Goal: Information Seeking & Learning: Learn about a topic

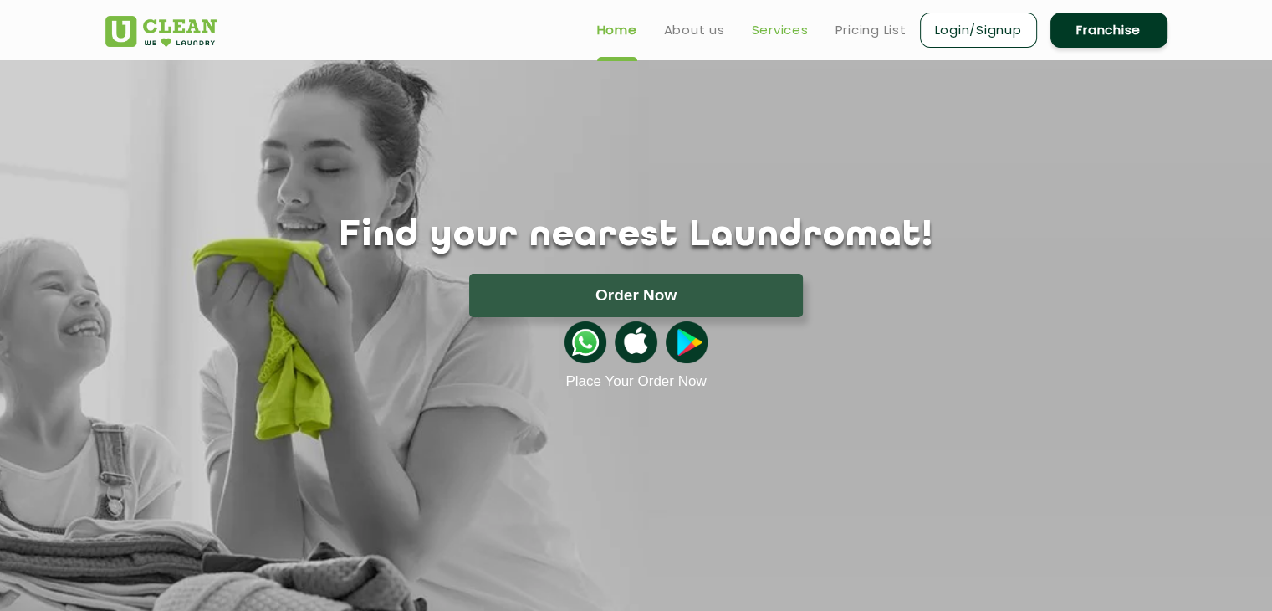
click at [776, 28] on link "Services" at bounding box center [780, 30] width 57 height 20
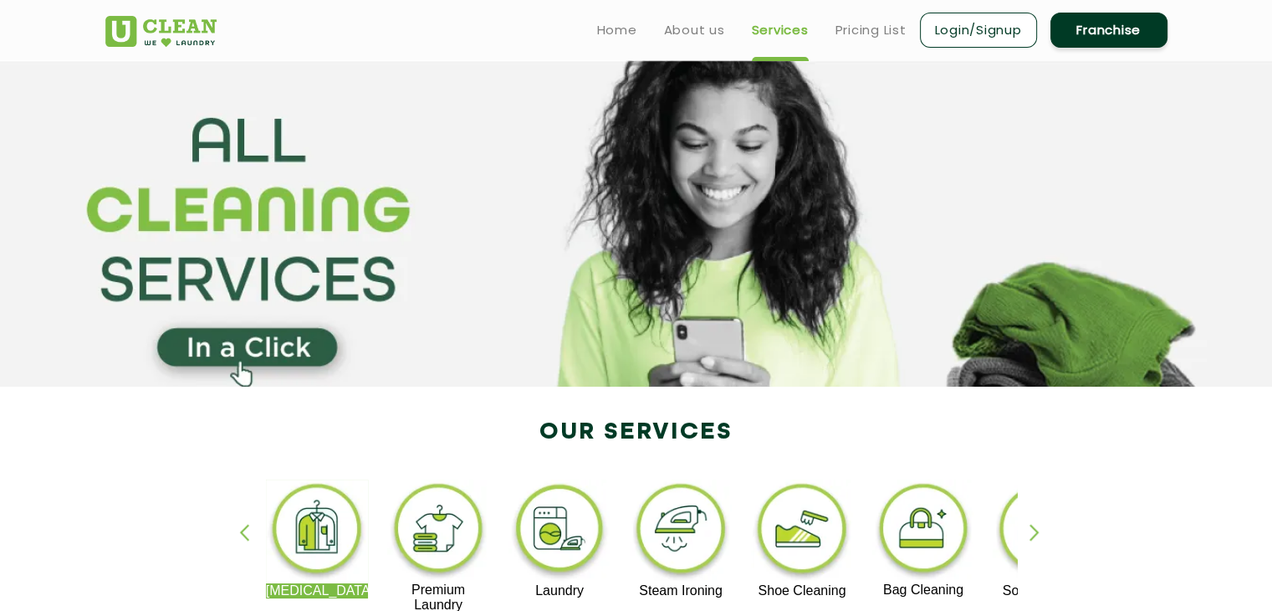
click at [524, 300] on section at bounding box center [636, 223] width 1272 height 326
click at [488, 329] on section at bounding box center [636, 223] width 1272 height 326
click at [263, 353] on section at bounding box center [636, 223] width 1272 height 326
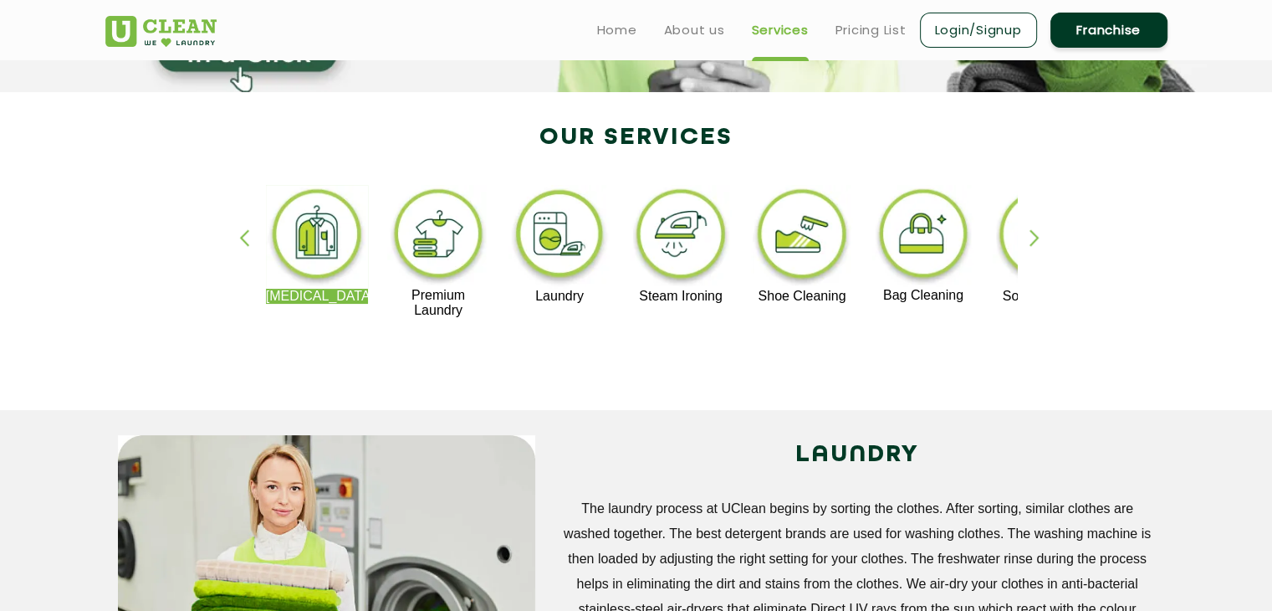
scroll to position [294, 0]
click at [241, 234] on div "button" at bounding box center [251, 253] width 25 height 46
click at [1031, 243] on div "button" at bounding box center [1042, 253] width 25 height 46
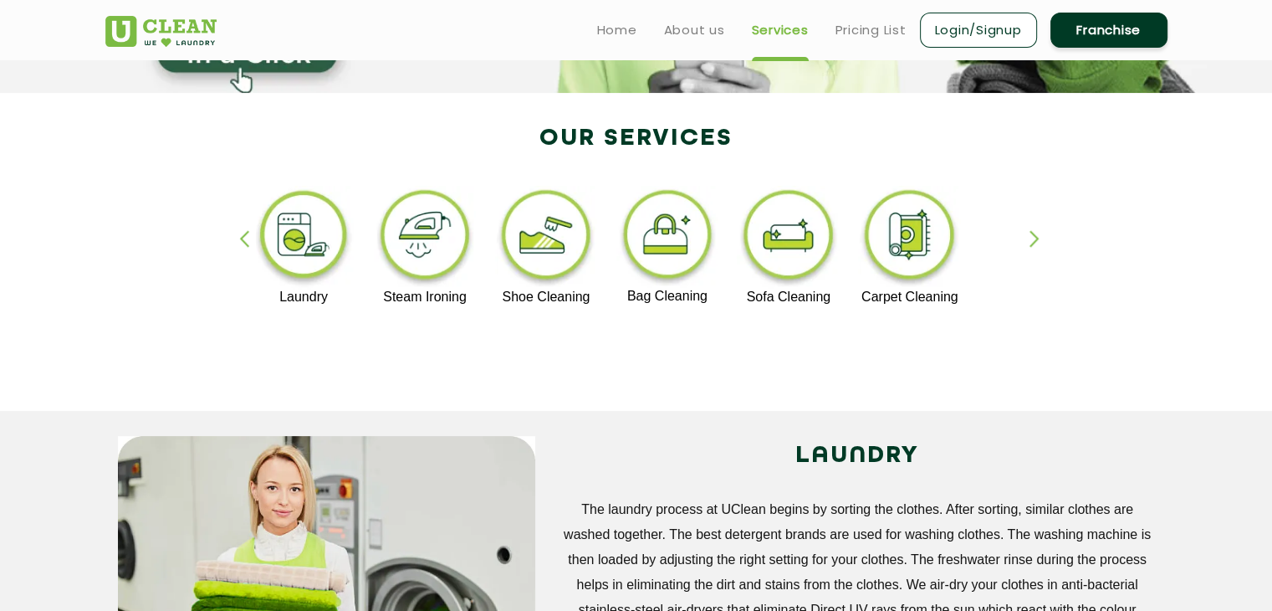
click at [1031, 243] on div "button" at bounding box center [1042, 253] width 25 height 46
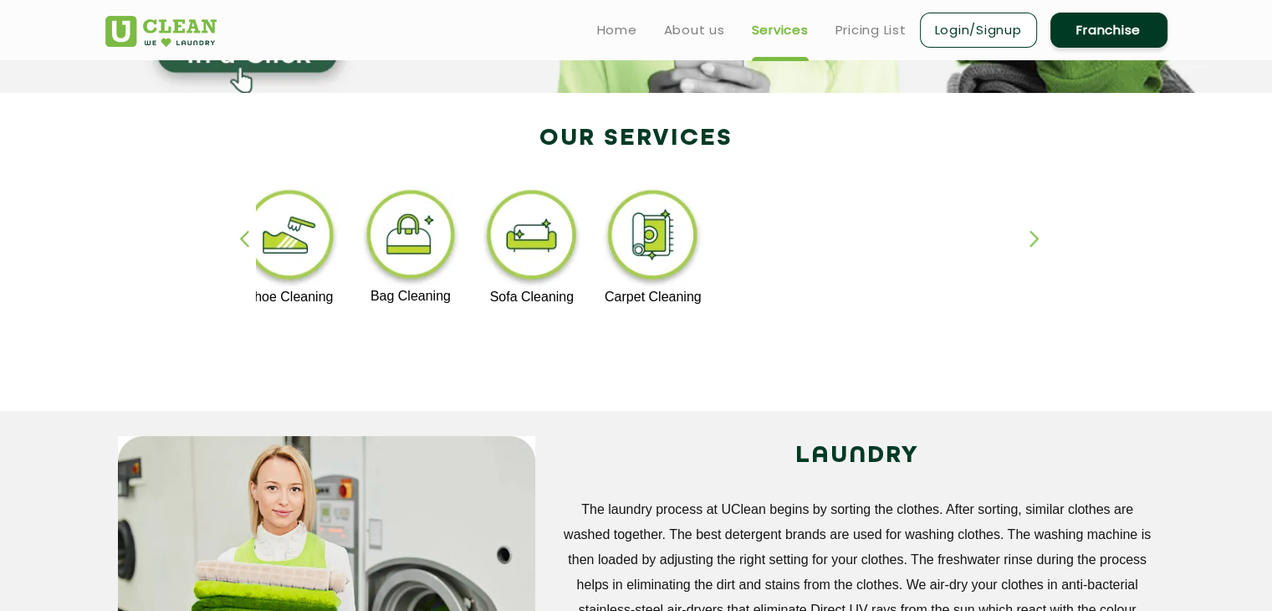
click at [1034, 245] on div "button" at bounding box center [1042, 253] width 25 height 46
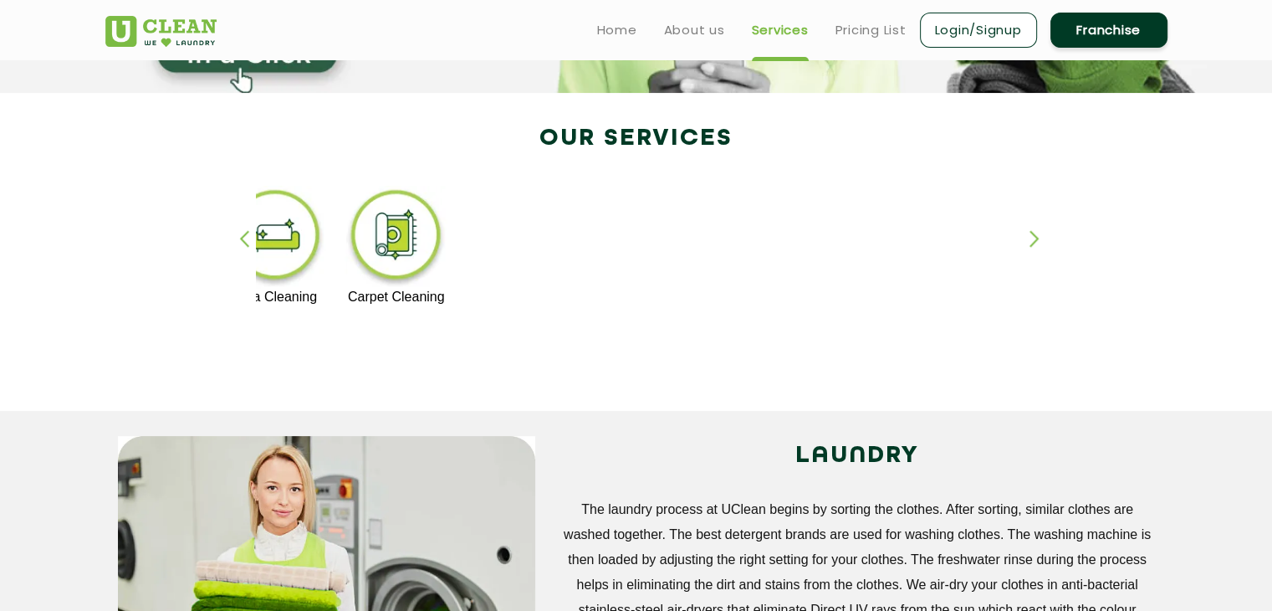
click at [1034, 245] on div "button" at bounding box center [1042, 253] width 25 height 46
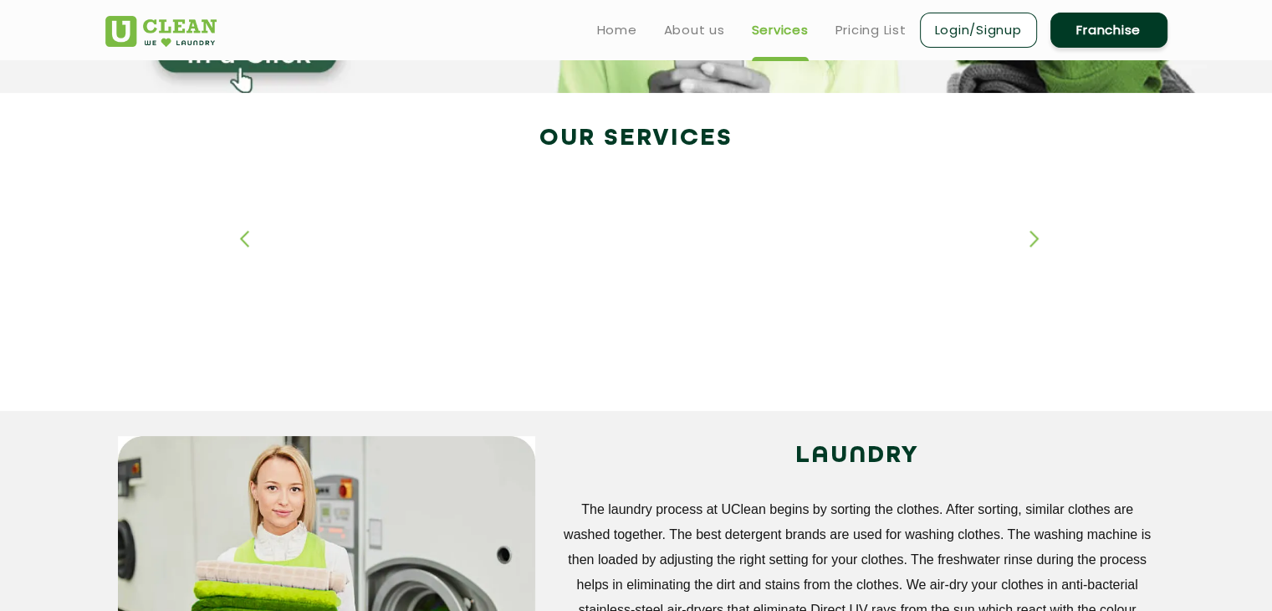
click at [1034, 245] on div "button" at bounding box center [1042, 253] width 25 height 46
click at [243, 243] on div "button" at bounding box center [251, 253] width 25 height 46
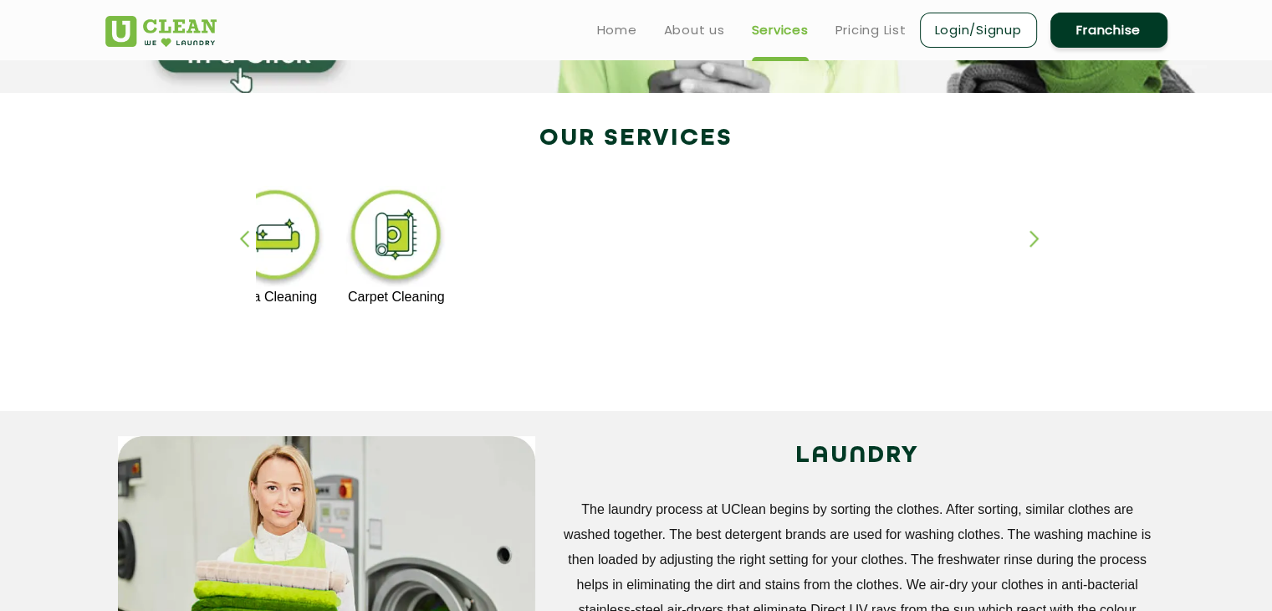
click at [243, 243] on div "button" at bounding box center [251, 253] width 25 height 46
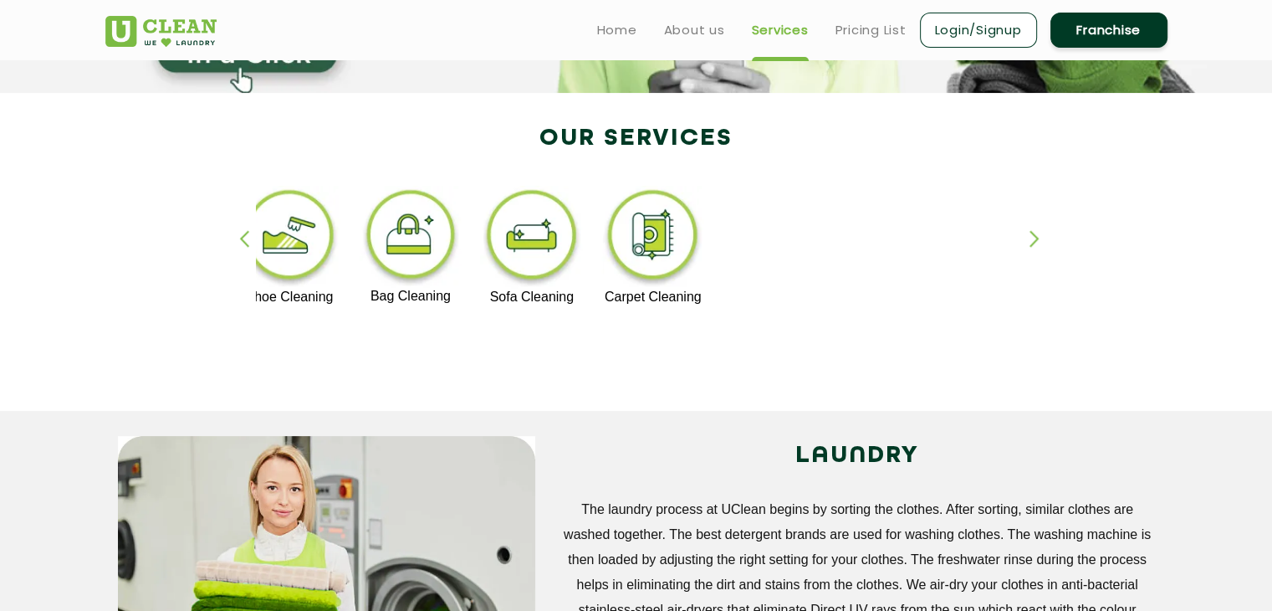
click at [243, 243] on div "button" at bounding box center [251, 253] width 25 height 46
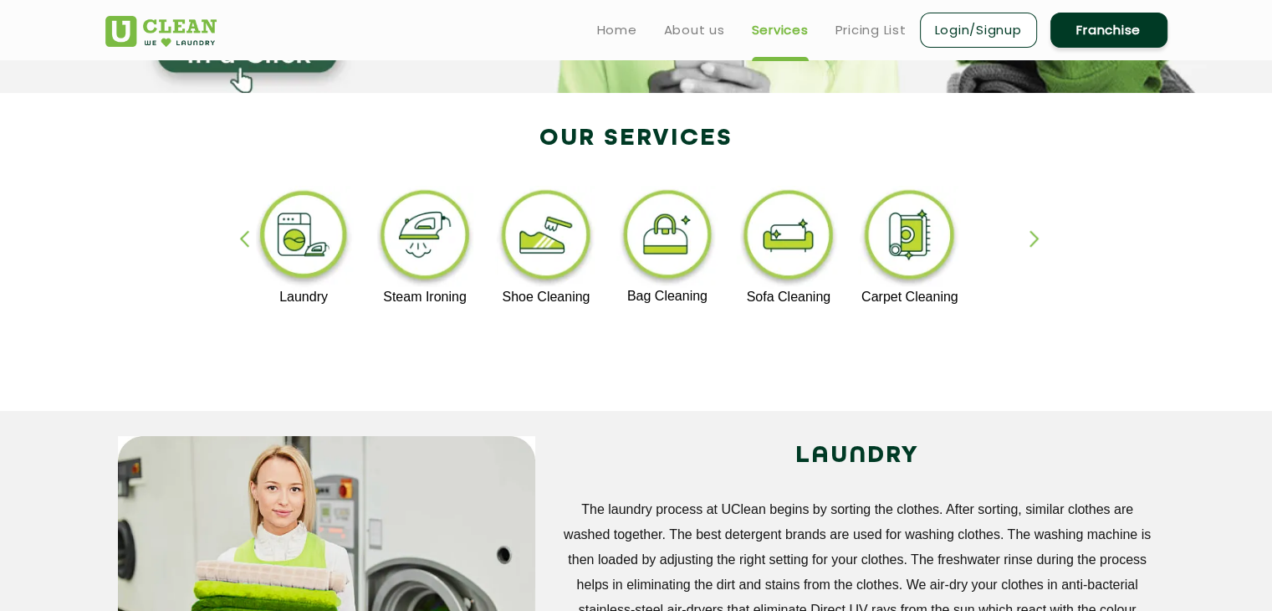
click at [243, 243] on div "button" at bounding box center [251, 253] width 25 height 46
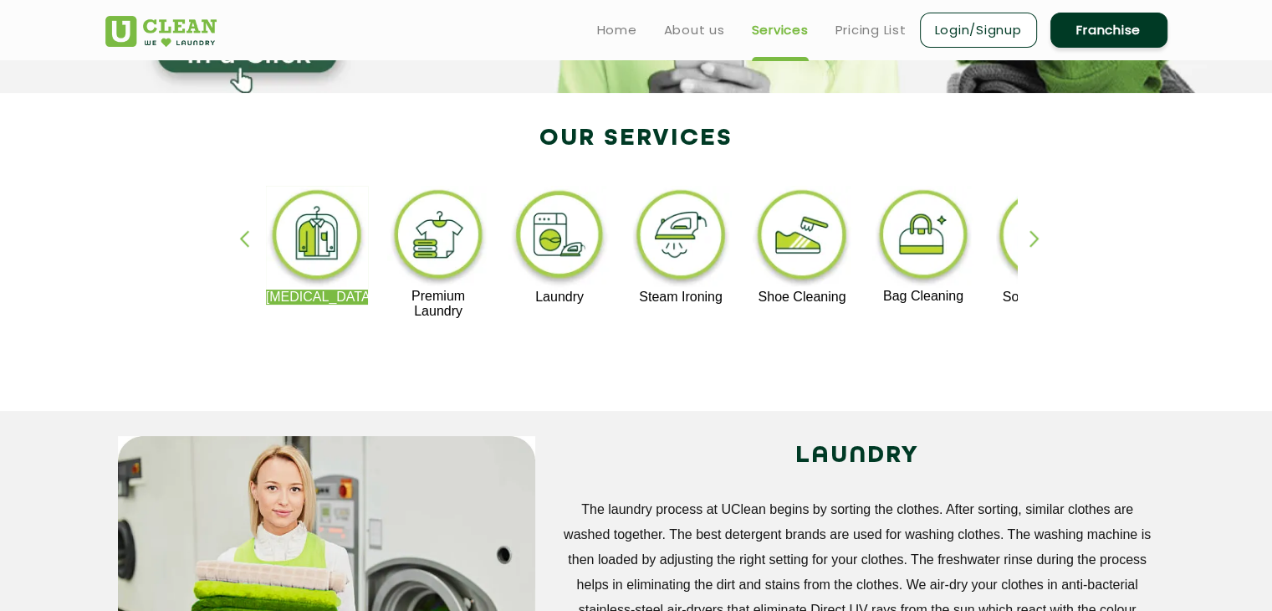
click at [243, 243] on div "button" at bounding box center [251, 253] width 25 height 46
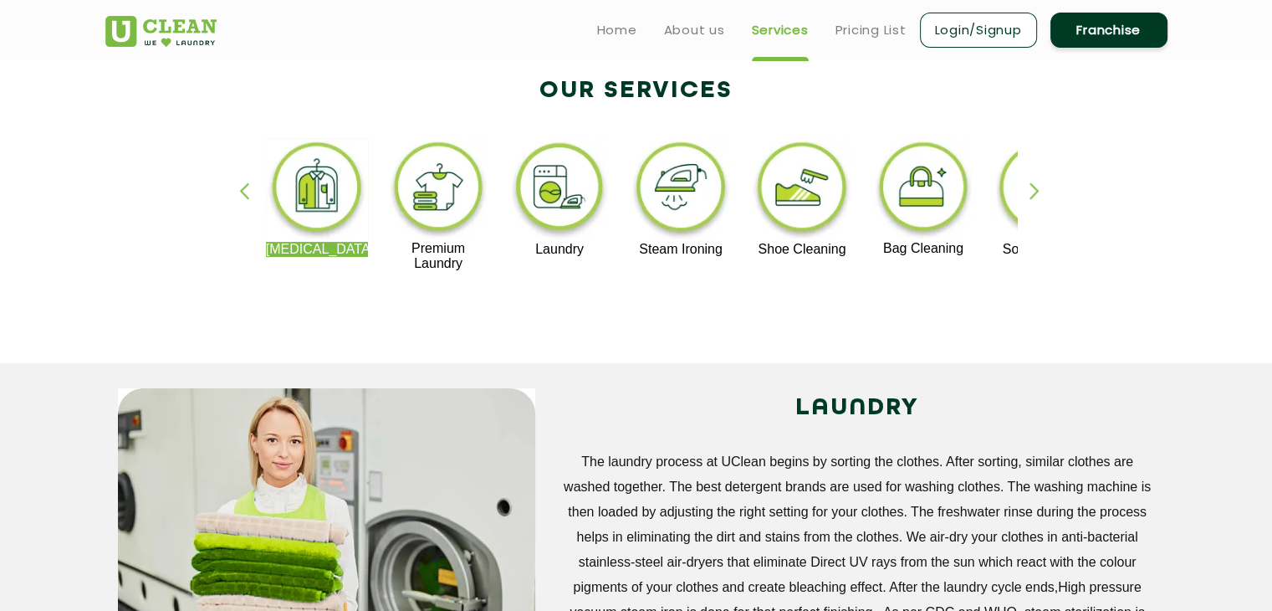
scroll to position [0, 0]
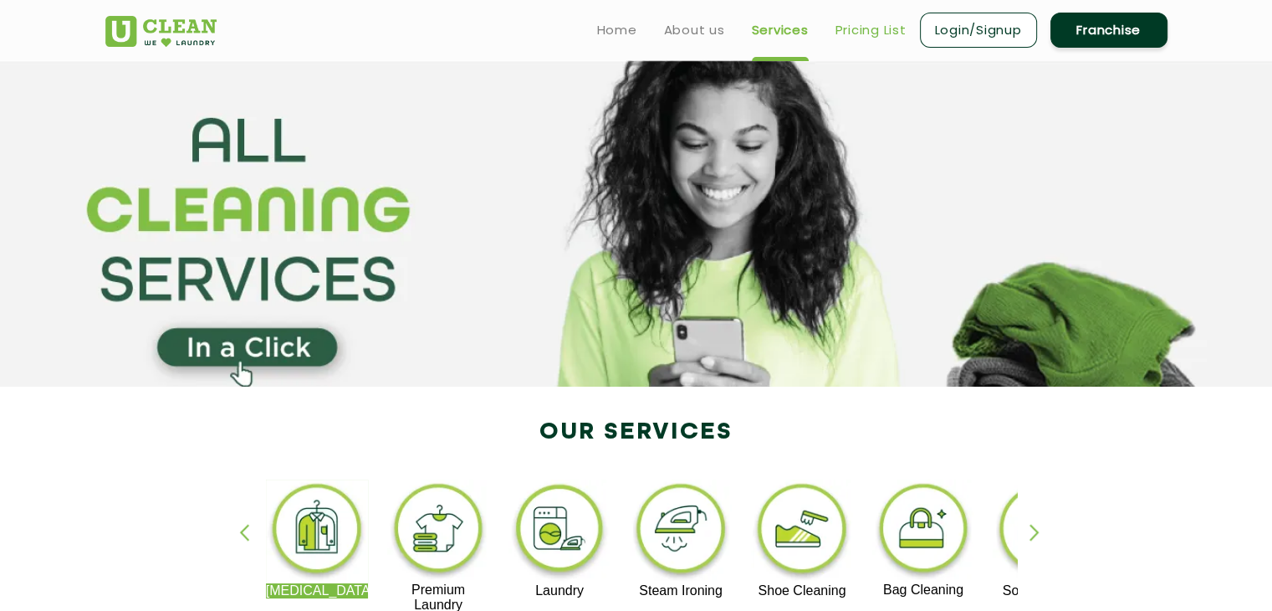
click at [867, 38] on link "Pricing List" at bounding box center [871, 30] width 71 height 20
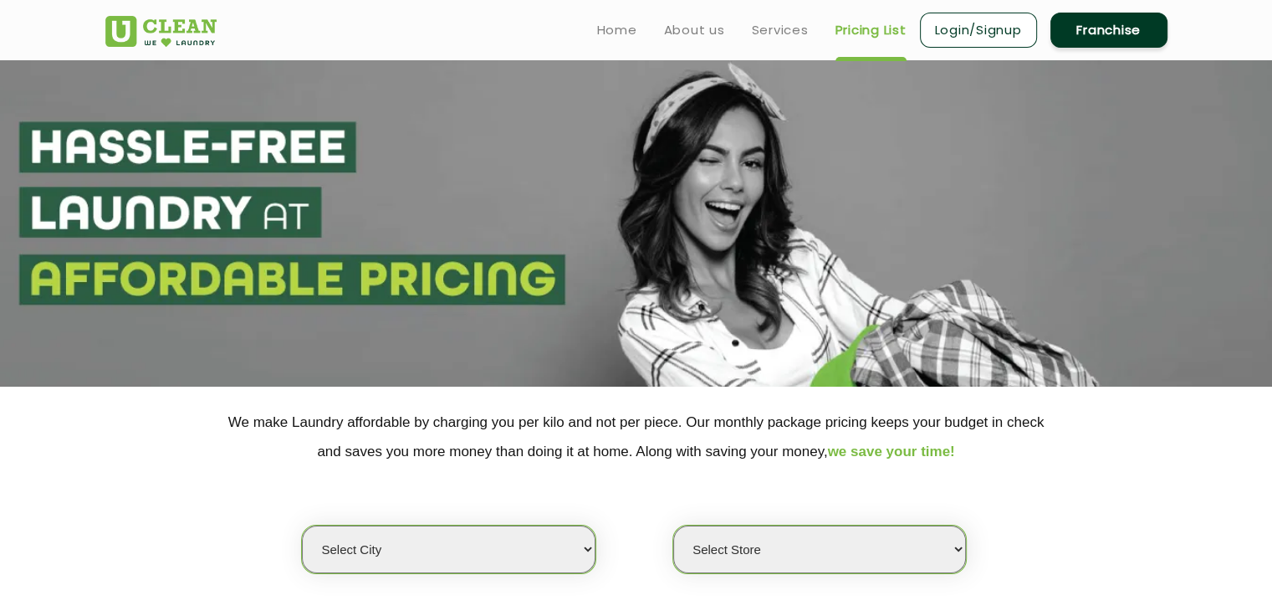
select select "0"
click at [758, 27] on link "Services" at bounding box center [780, 30] width 57 height 20
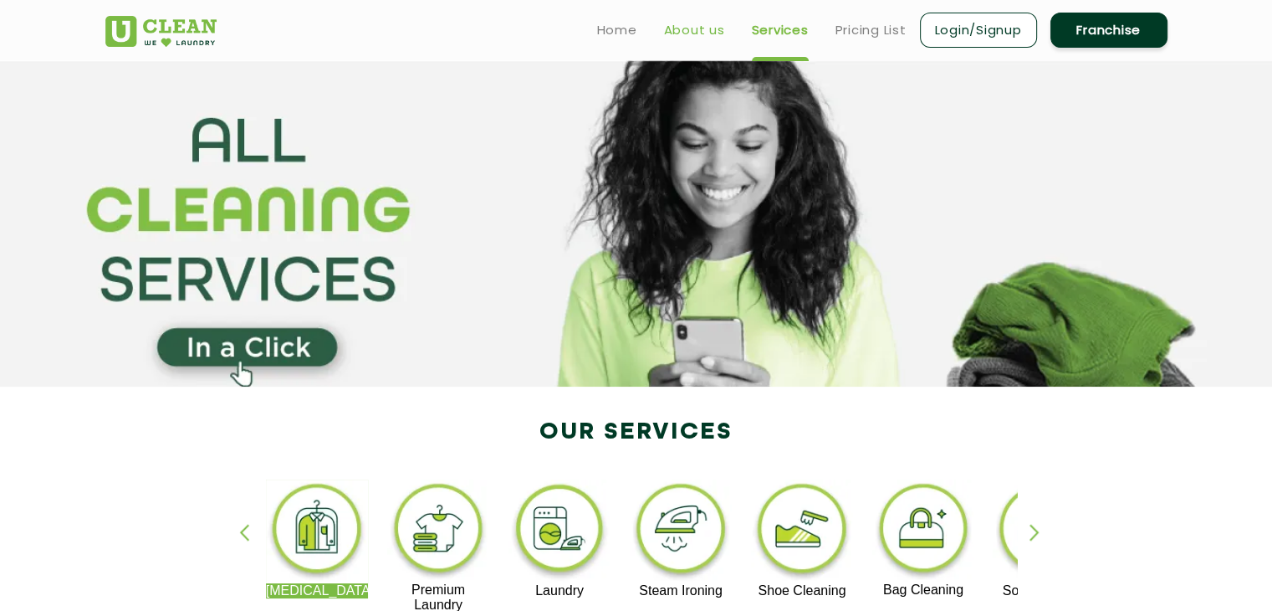
click at [679, 35] on link "About us" at bounding box center [694, 30] width 61 height 20
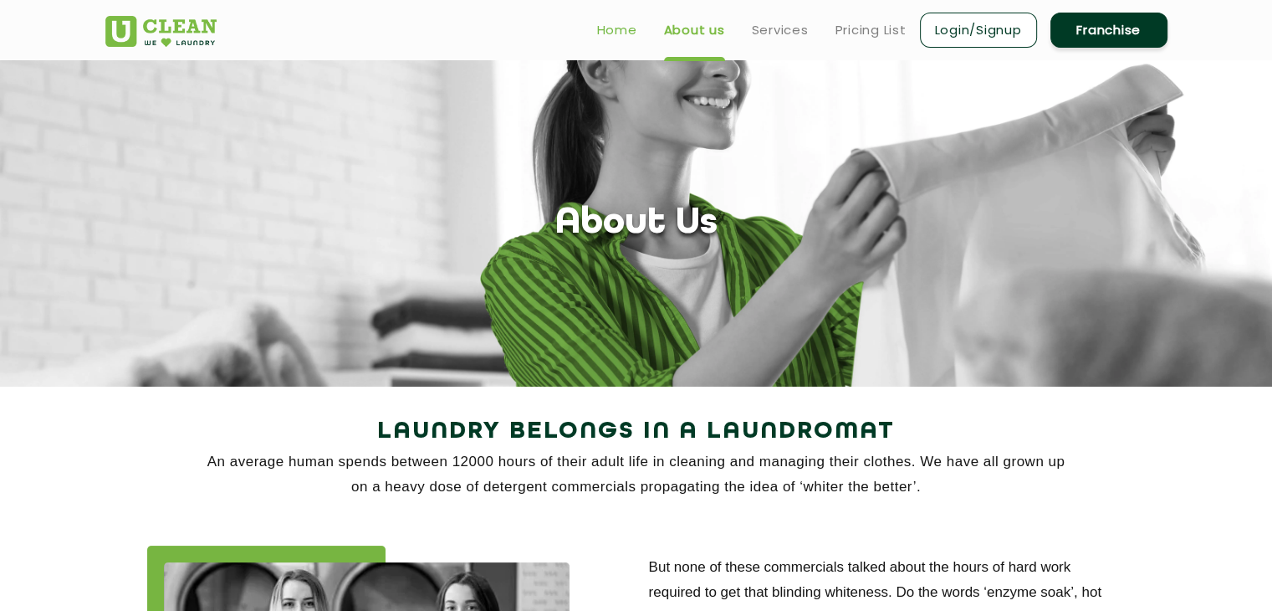
click at [616, 38] on link "Home" at bounding box center [617, 30] width 40 height 20
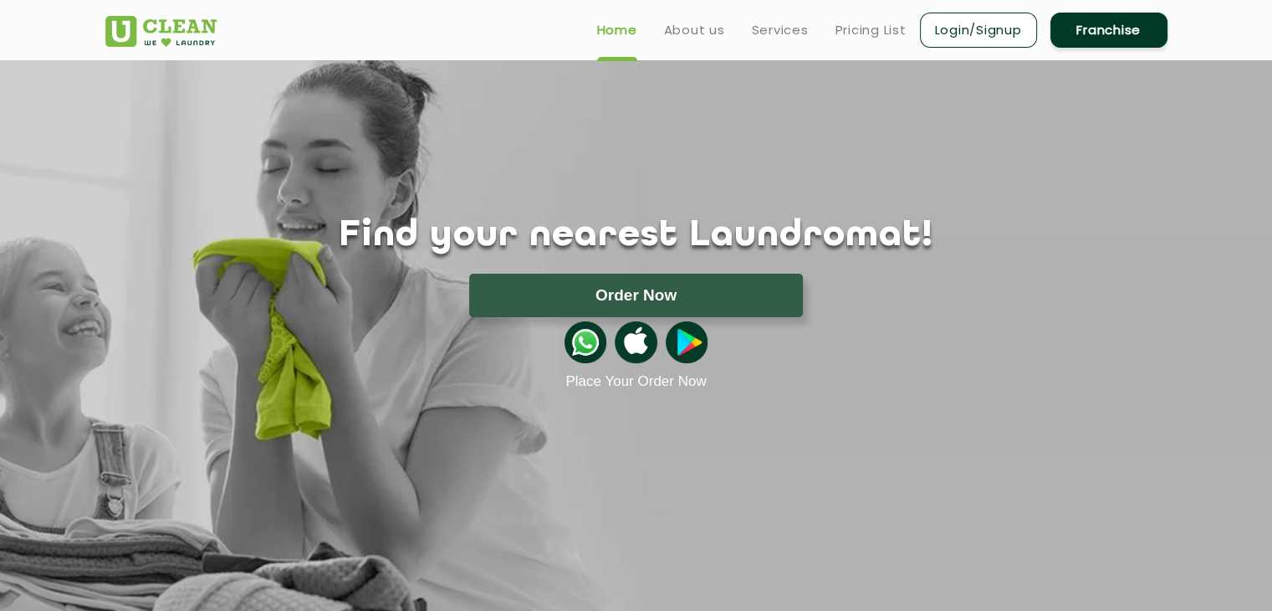
click at [684, 33] on link "About us" at bounding box center [694, 30] width 61 height 20
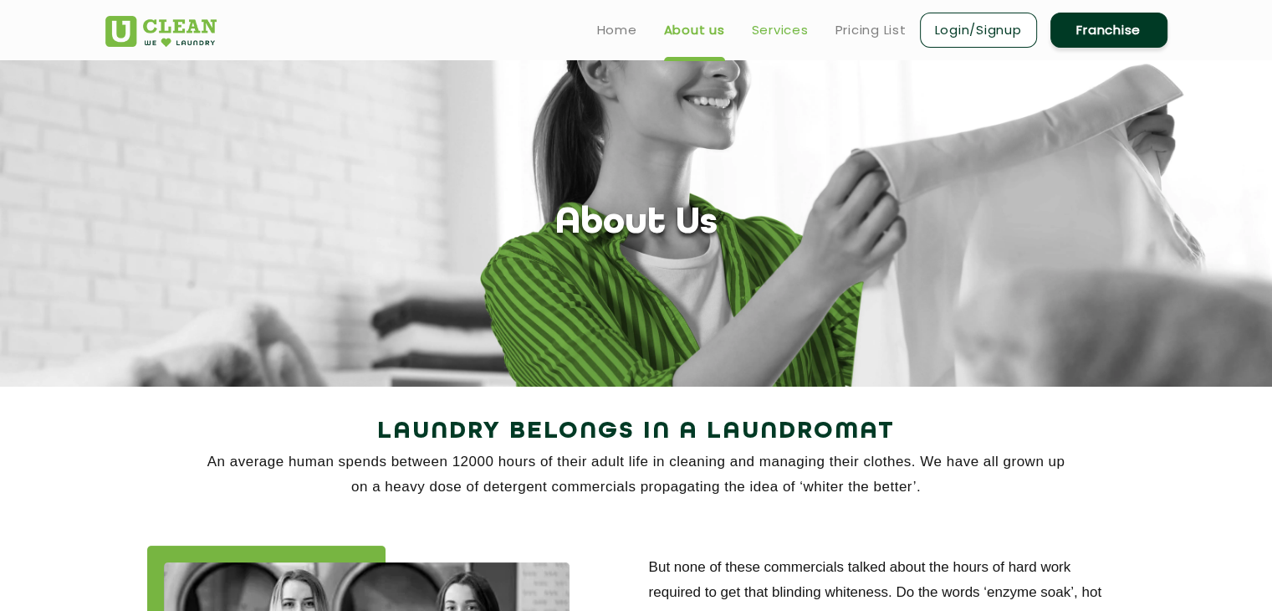
click at [764, 38] on link "Services" at bounding box center [780, 30] width 57 height 20
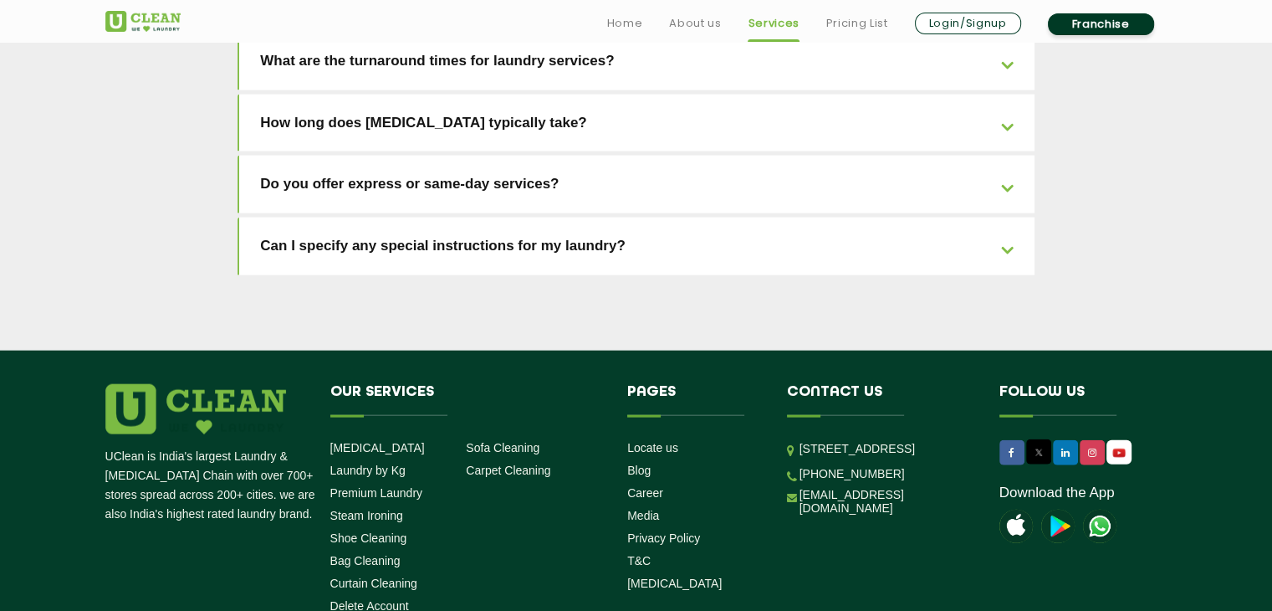
scroll to position [3815, 0]
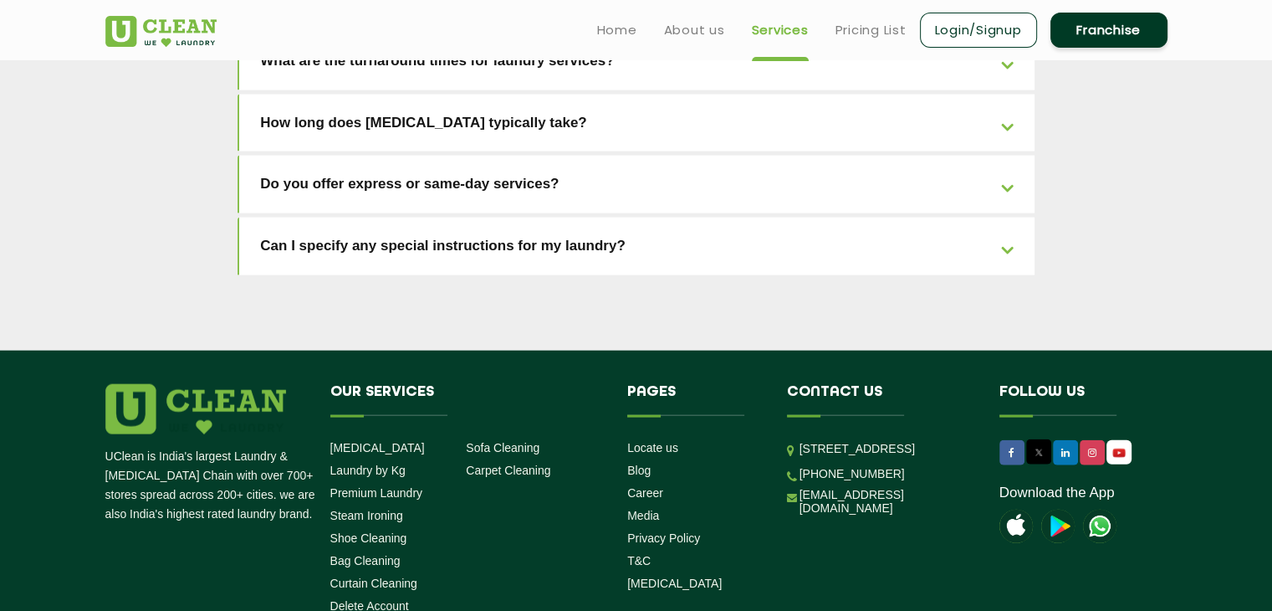
click at [796, 499] on div "UClean is India's largest Laundry & [MEDICAL_DATA] Chain with over 700+ stores …" at bounding box center [637, 559] width 1088 height 350
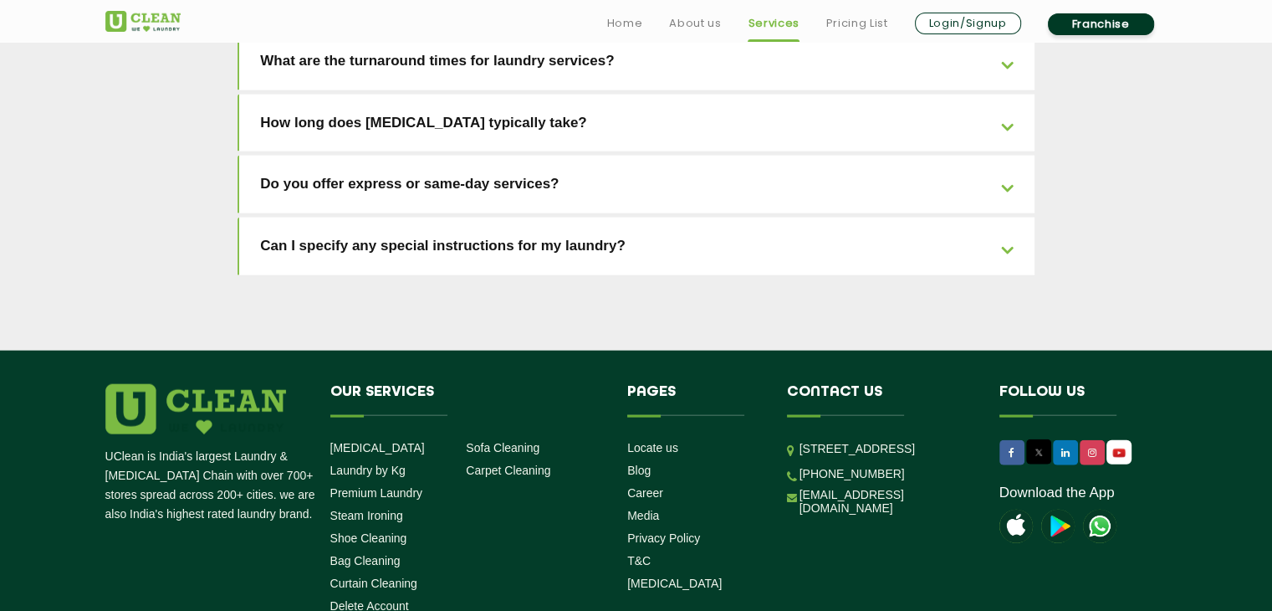
click at [909, 498] on div "UClean is India's largest Laundry & [MEDICAL_DATA] Chain with over 700+ stores …" at bounding box center [637, 559] width 1088 height 350
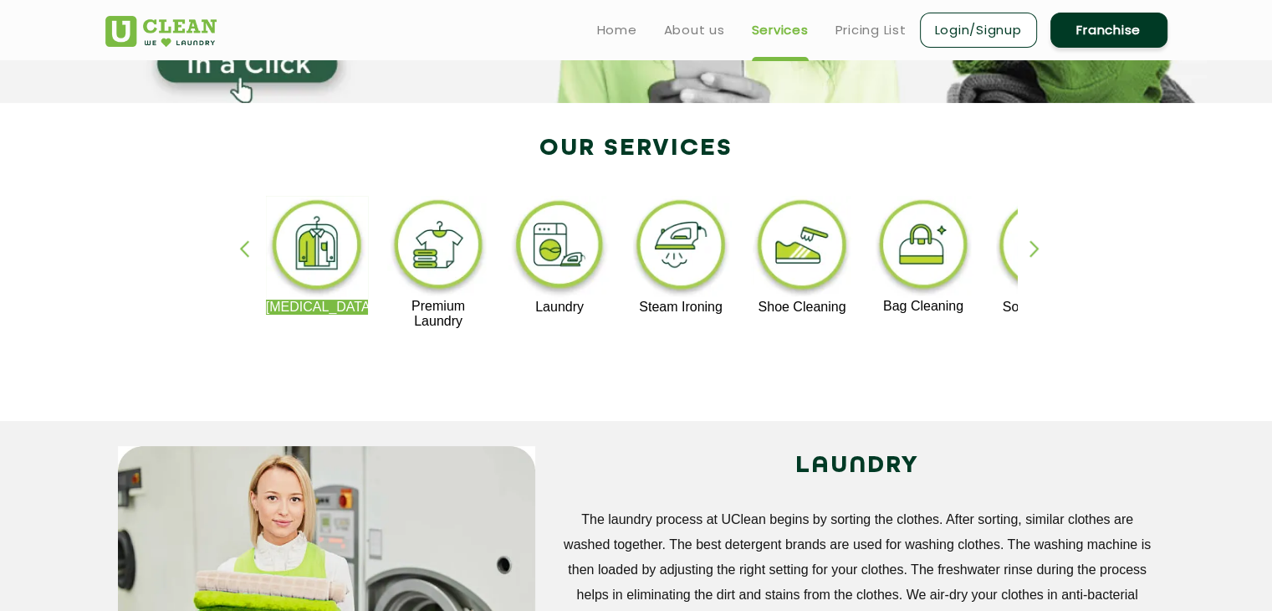
scroll to position [0, 0]
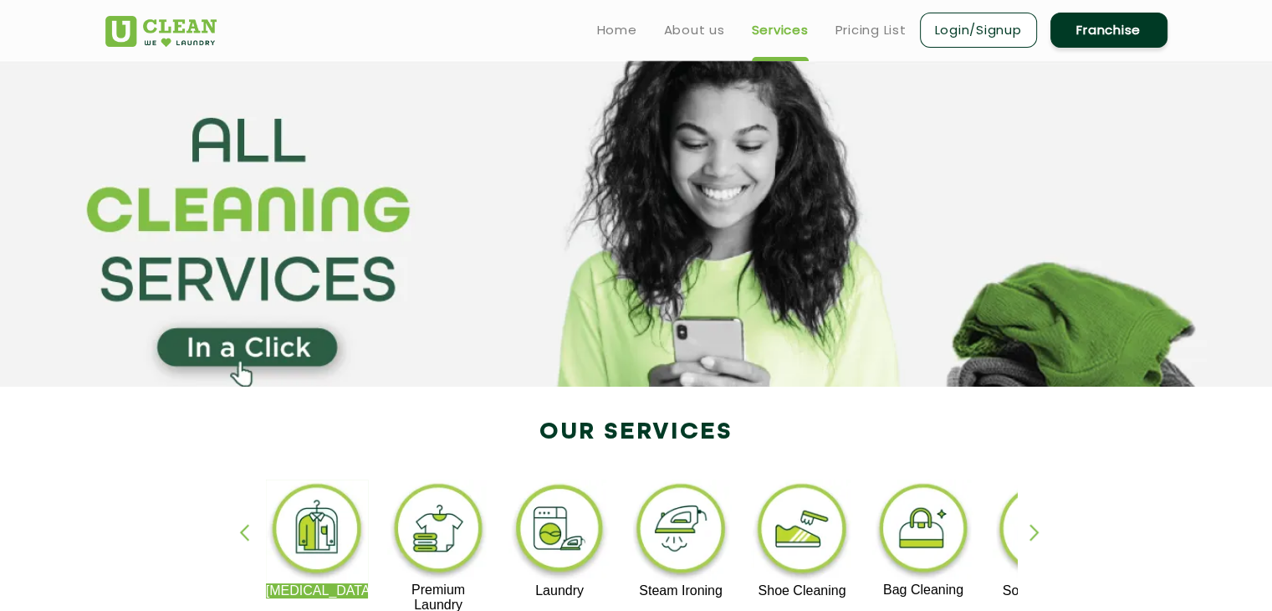
click at [934, 316] on section at bounding box center [636, 223] width 1272 height 326
click at [859, 366] on section at bounding box center [636, 223] width 1272 height 326
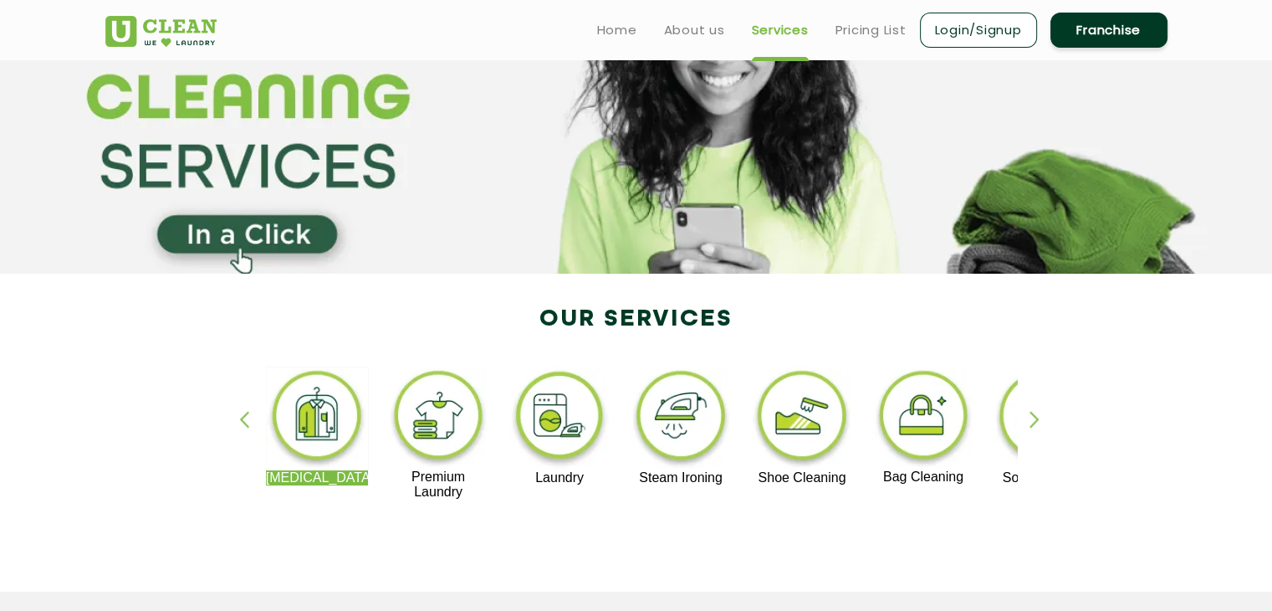
scroll to position [110, 0]
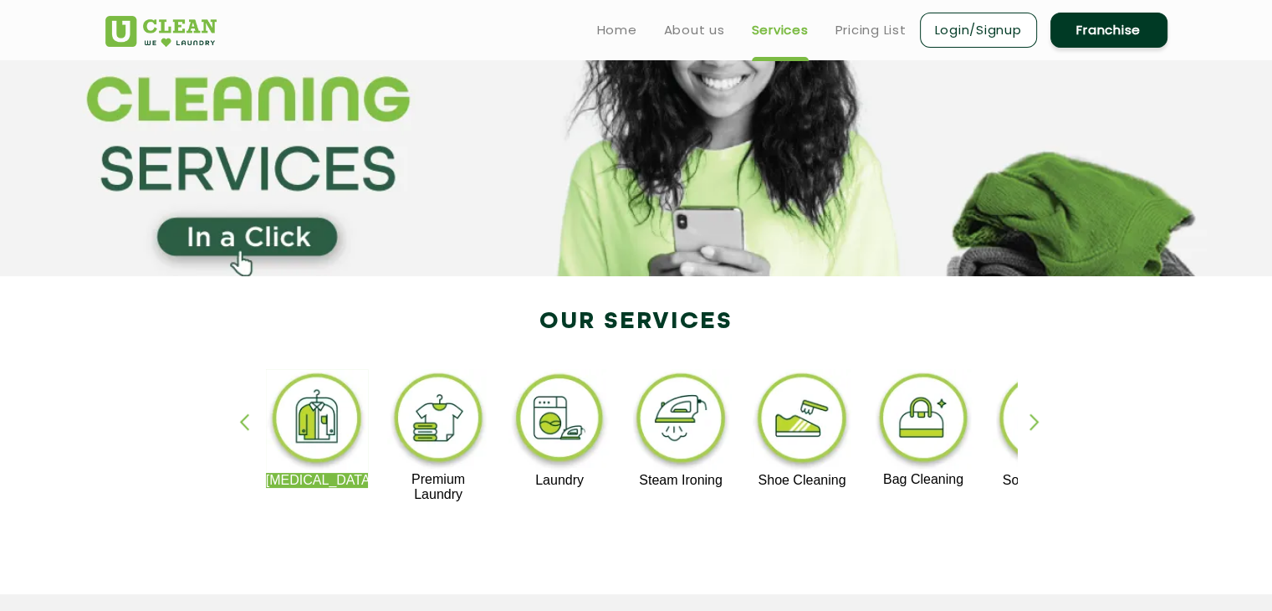
click at [1038, 422] on div "button" at bounding box center [1042, 436] width 25 height 46
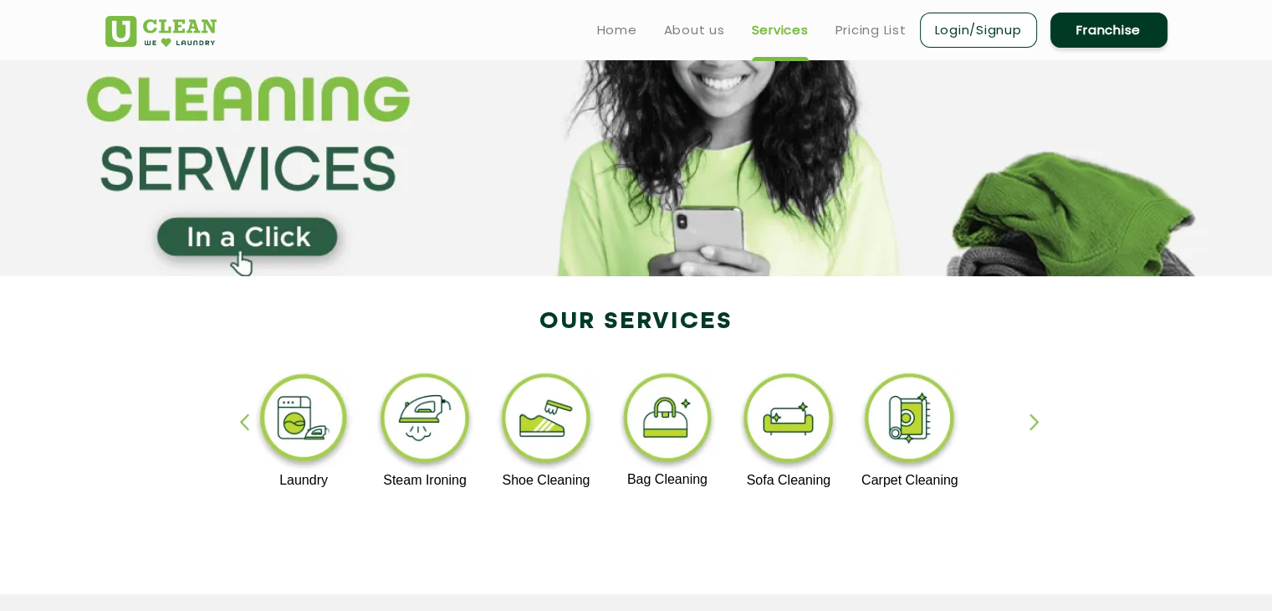
click at [1038, 422] on div "button" at bounding box center [1042, 436] width 25 height 46
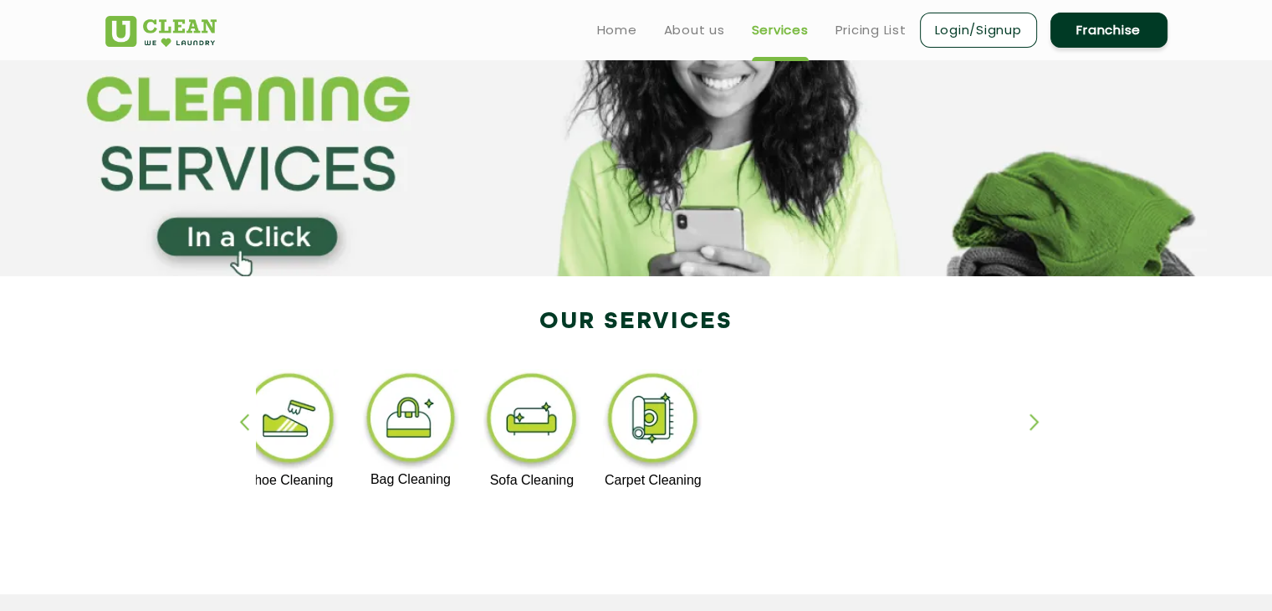
click at [1028, 423] on div "[MEDICAL_DATA] Premium Laundry Laundry Steam Ironing Shoe Cleaning Bag Cleaning…" at bounding box center [637, 443] width 1088 height 301
click at [1031, 428] on div "button" at bounding box center [1042, 436] width 25 height 46
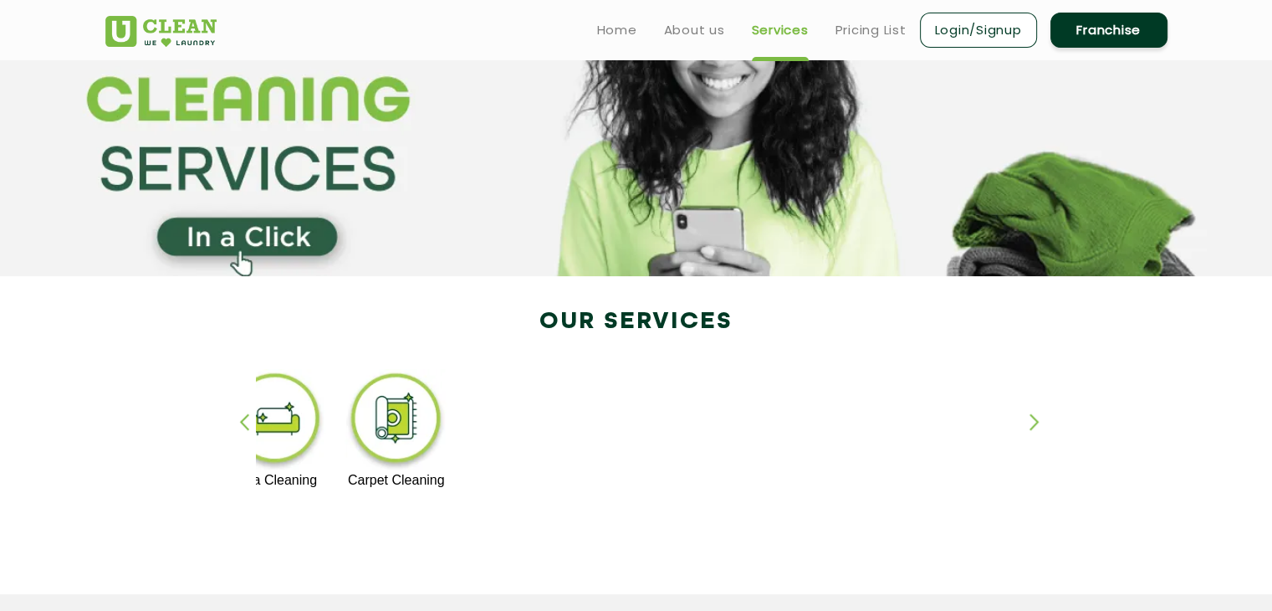
click at [1031, 428] on div "button" at bounding box center [1042, 436] width 25 height 46
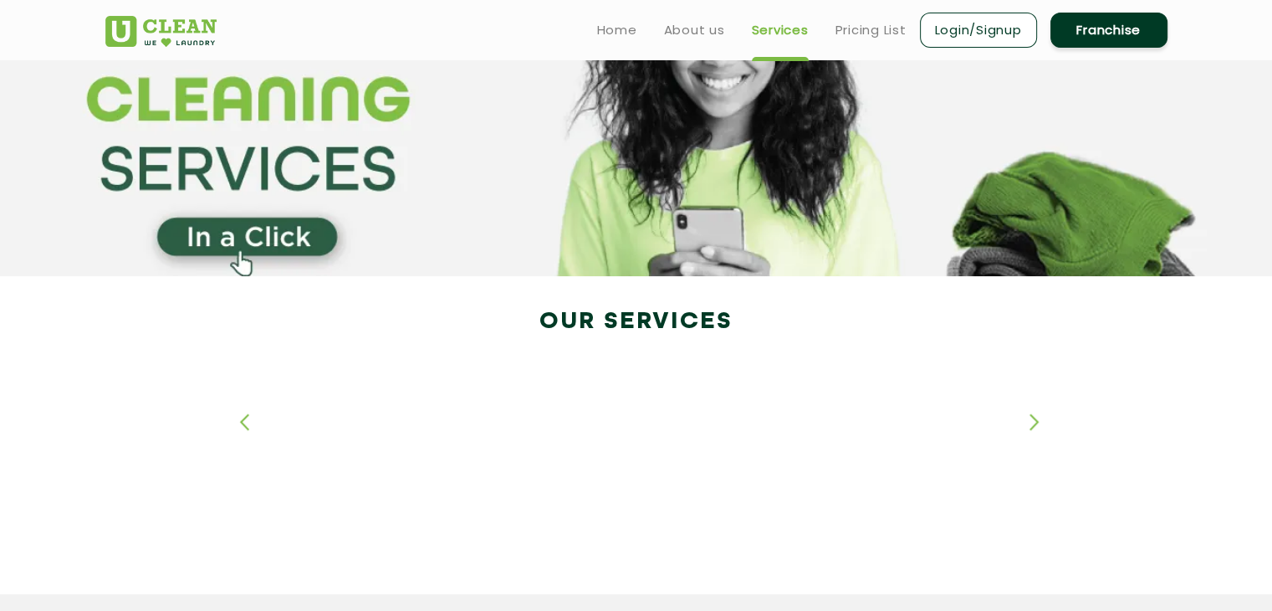
click at [1031, 428] on div "button" at bounding box center [1042, 436] width 25 height 46
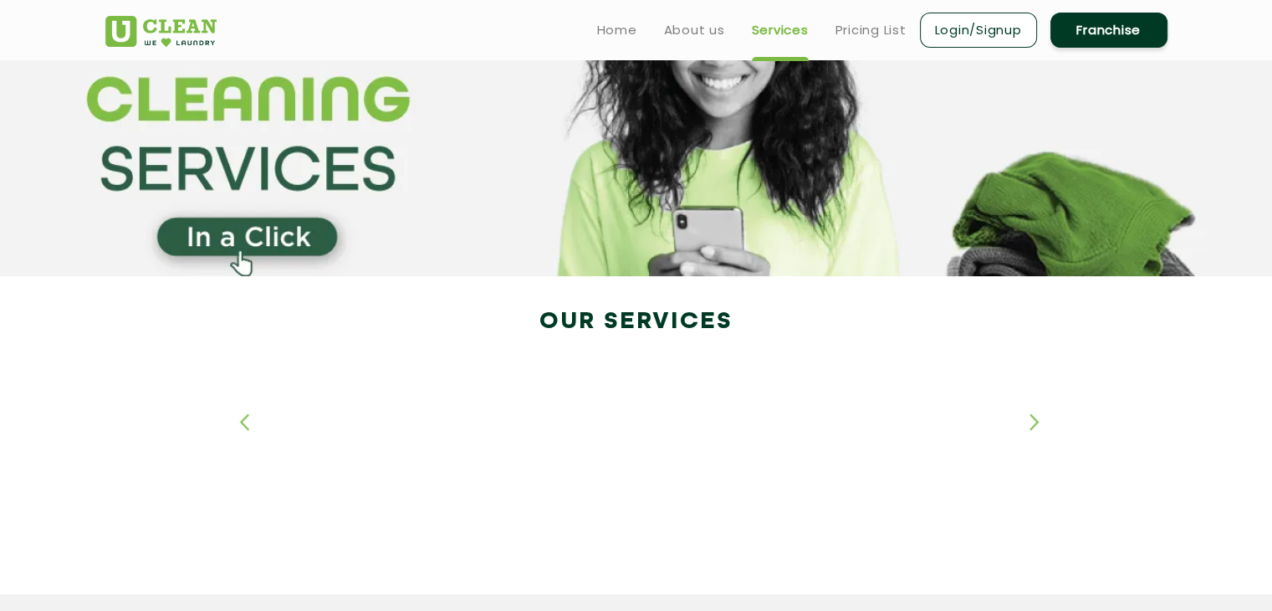
click at [1031, 428] on div "button" at bounding box center [1042, 436] width 25 height 46
click at [243, 421] on div "button" at bounding box center [251, 436] width 25 height 46
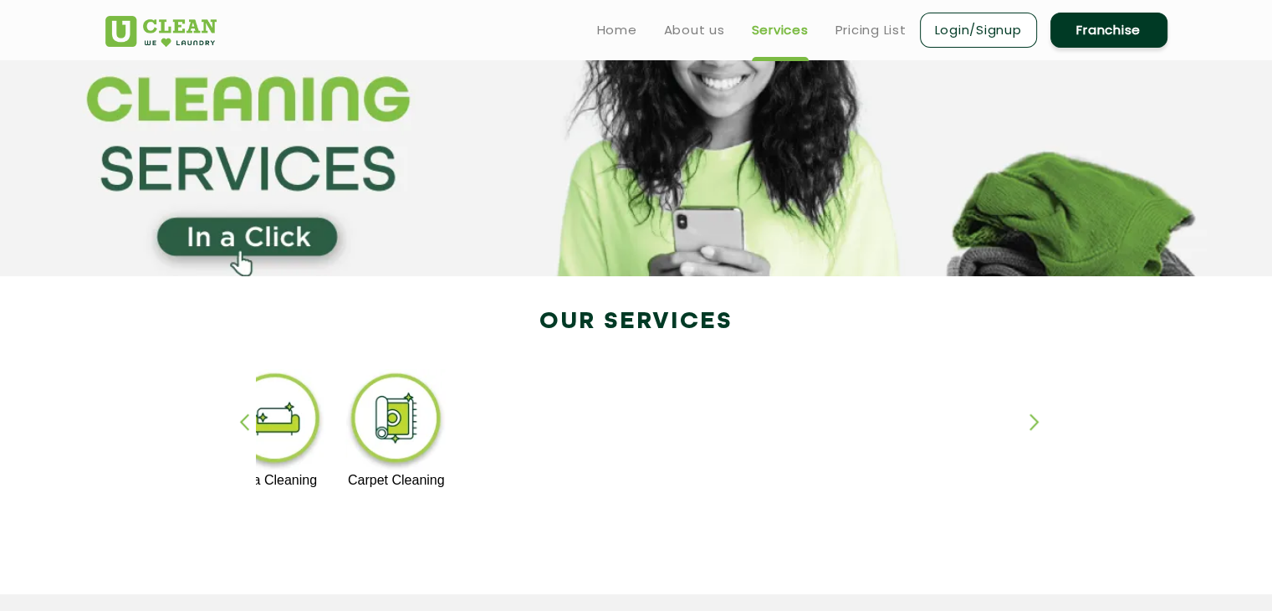
click at [243, 421] on div "button" at bounding box center [251, 436] width 25 height 46
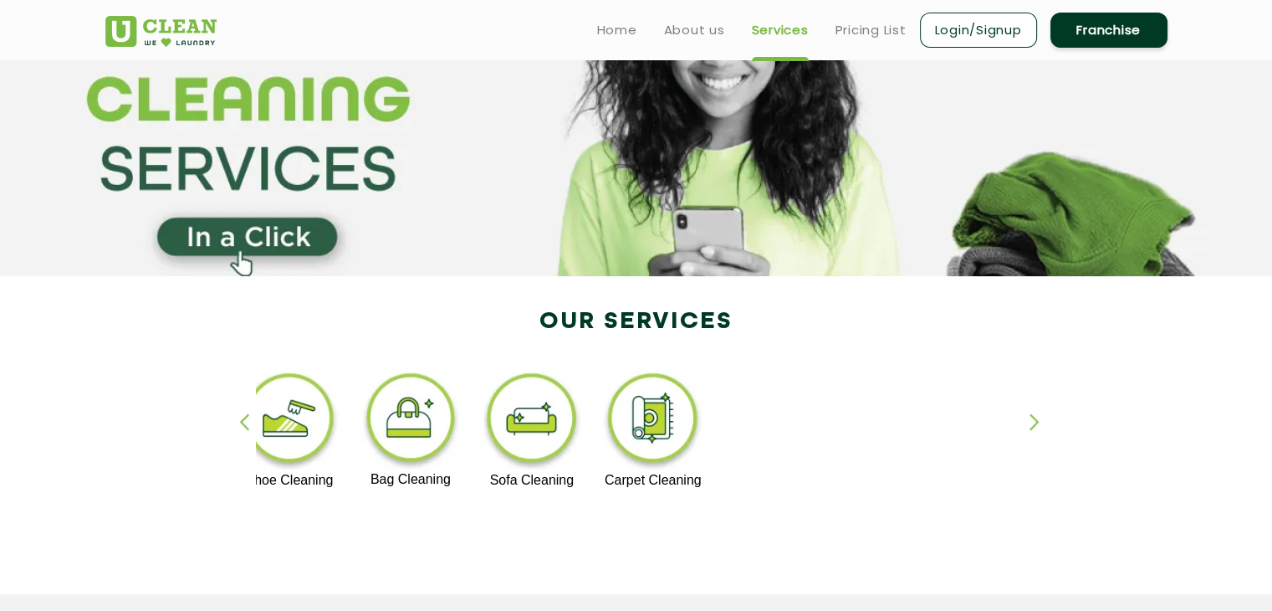
click at [243, 421] on div "button" at bounding box center [251, 436] width 25 height 46
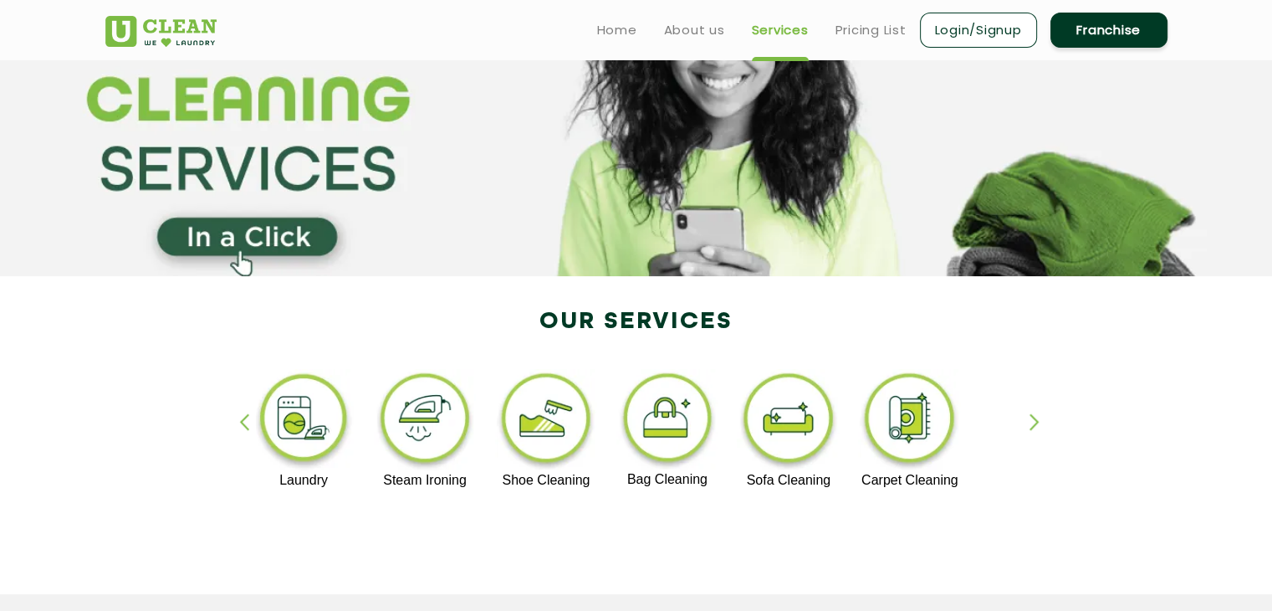
click at [243, 421] on div "button" at bounding box center [251, 436] width 25 height 46
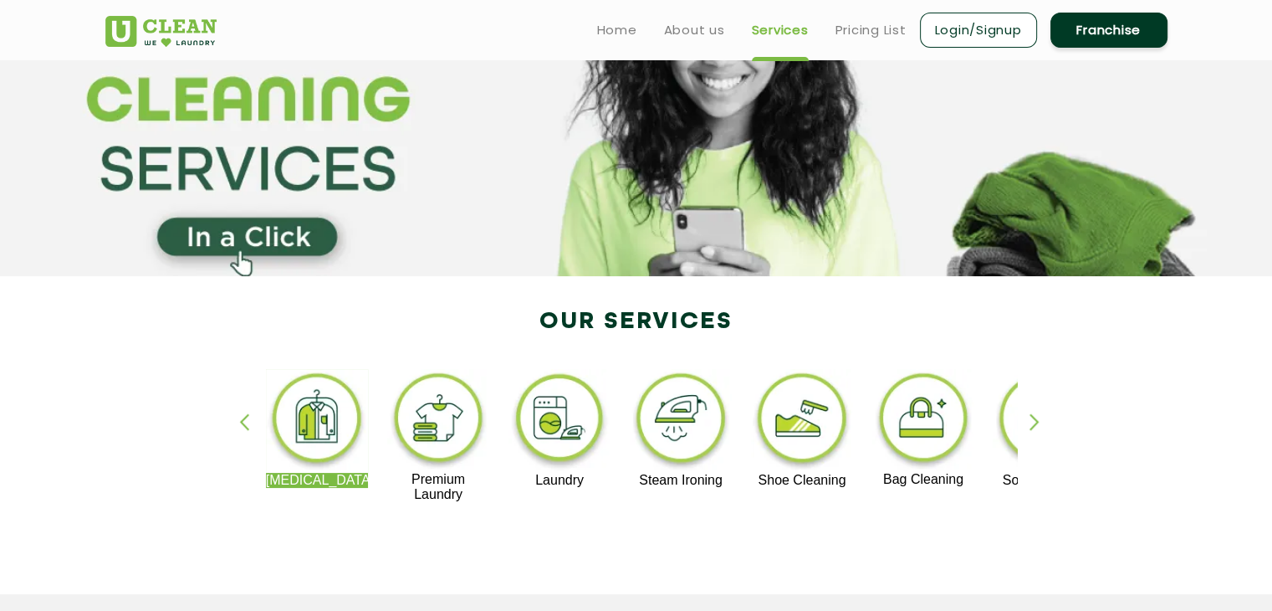
click at [243, 421] on div "button" at bounding box center [251, 436] width 25 height 46
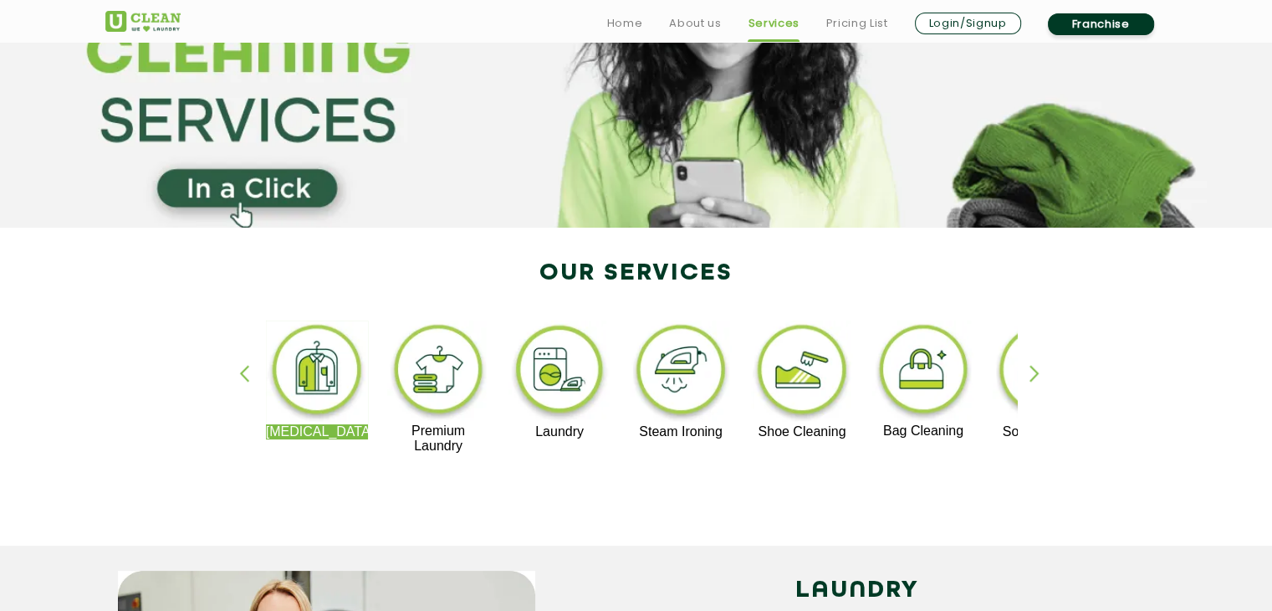
scroll to position [160, 0]
click at [243, 372] on div "button" at bounding box center [251, 387] width 25 height 46
click at [1034, 381] on div "button" at bounding box center [1042, 387] width 25 height 46
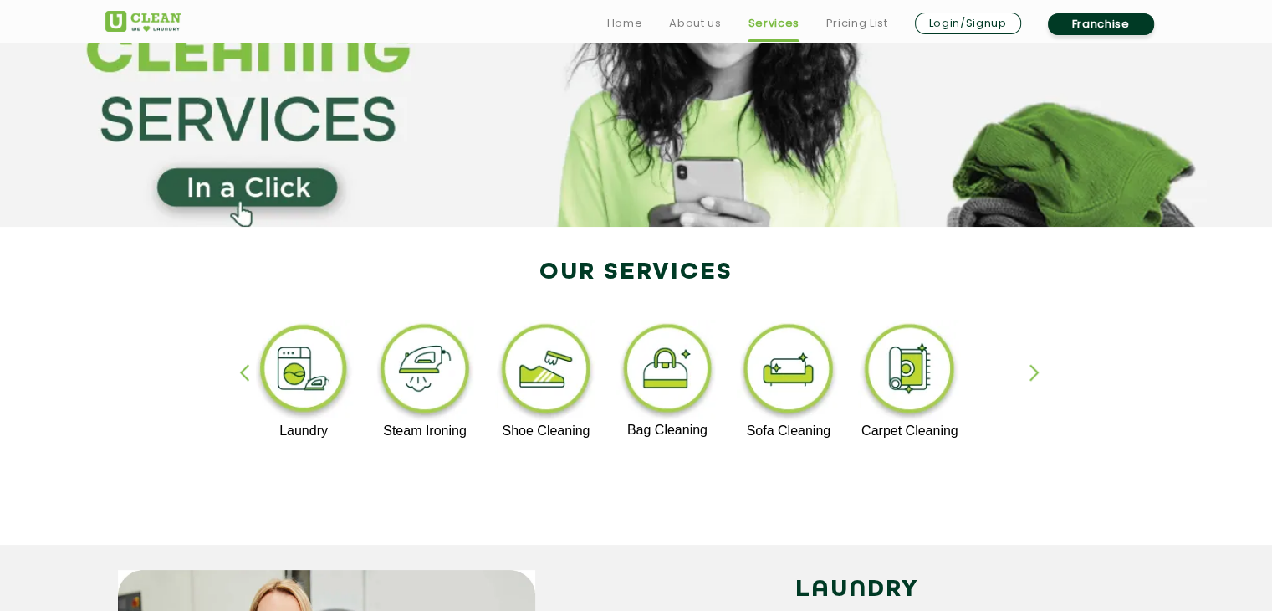
click at [239, 380] on div "button" at bounding box center [251, 387] width 25 height 46
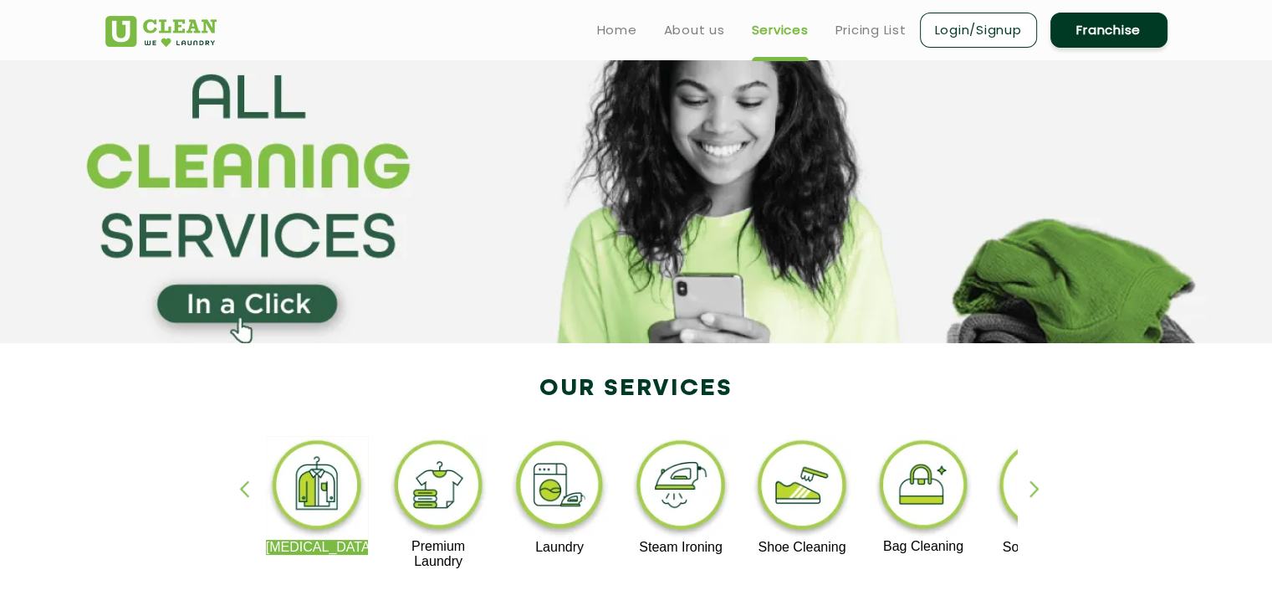
scroll to position [0, 0]
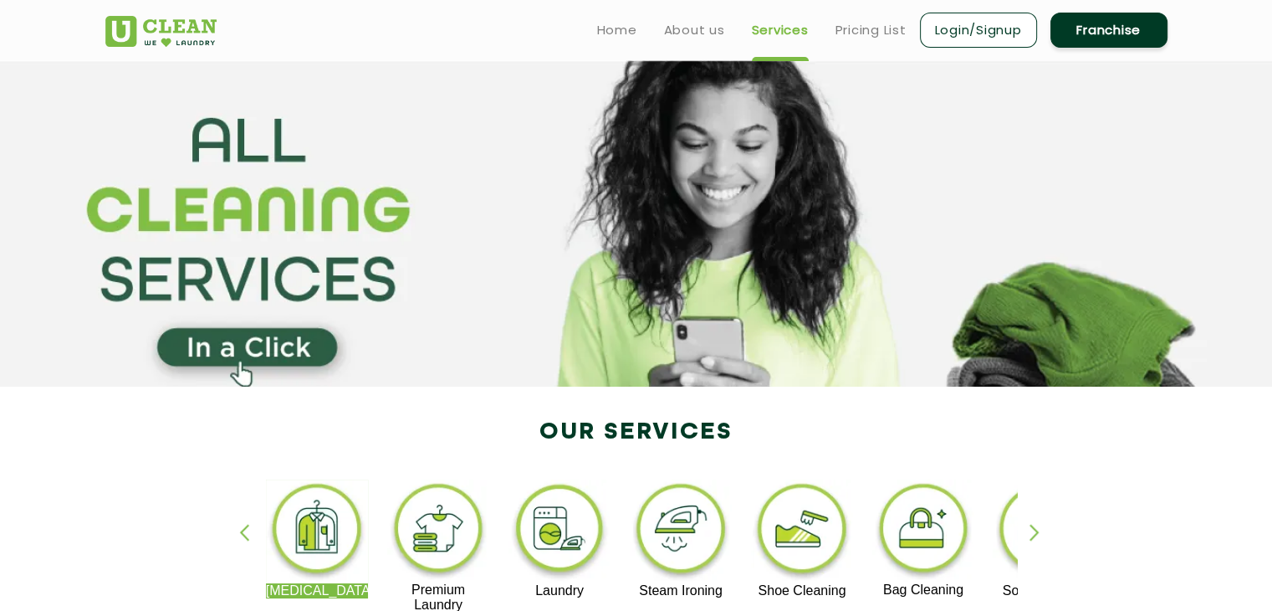
click at [550, 270] on section at bounding box center [636, 223] width 1272 height 326
click at [552, 275] on section at bounding box center [636, 223] width 1272 height 326
click at [548, 273] on section at bounding box center [636, 223] width 1272 height 326
click at [530, 310] on section at bounding box center [636, 223] width 1272 height 326
drag, startPoint x: 1284, startPoint y: 340, endPoint x: 1220, endPoint y: 419, distance: 102.3
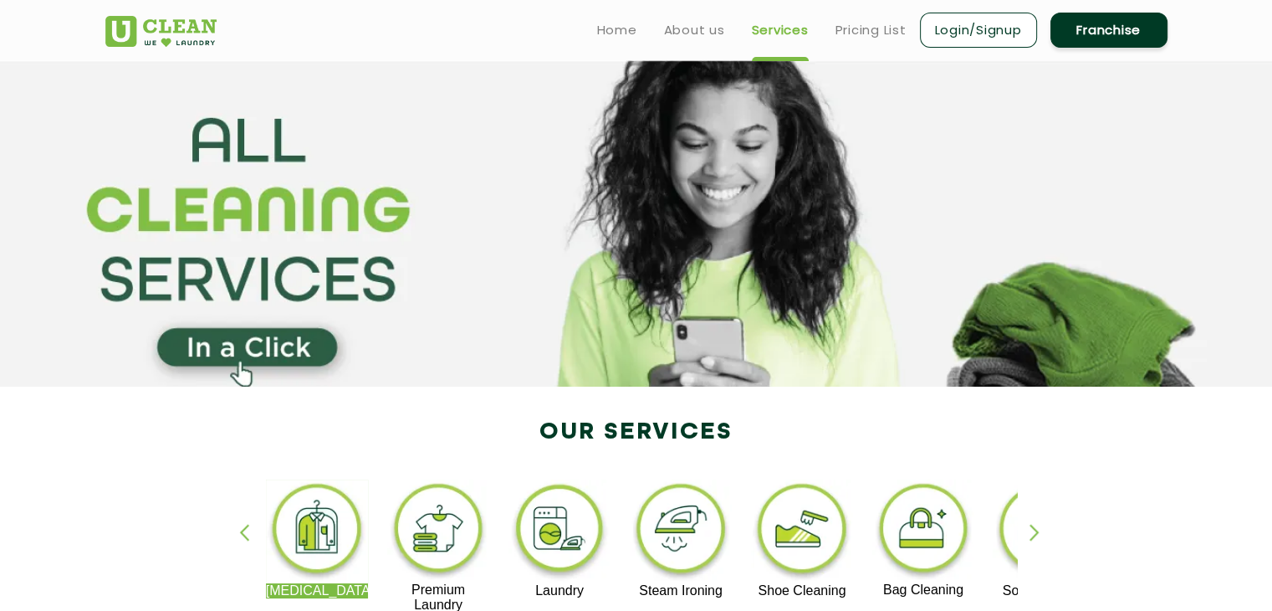
click at [1220, 419] on section "Our Services [MEDICAL_DATA] Premium Laundry Laundry Steam Ironing Shoe Cleaning…" at bounding box center [636, 546] width 1272 height 318
click at [616, 42] on ul "Home About us Services Pricing List Login/Signup Franchise" at bounding box center [876, 29] width 584 height 39
click at [610, 30] on link "Home" at bounding box center [617, 30] width 40 height 20
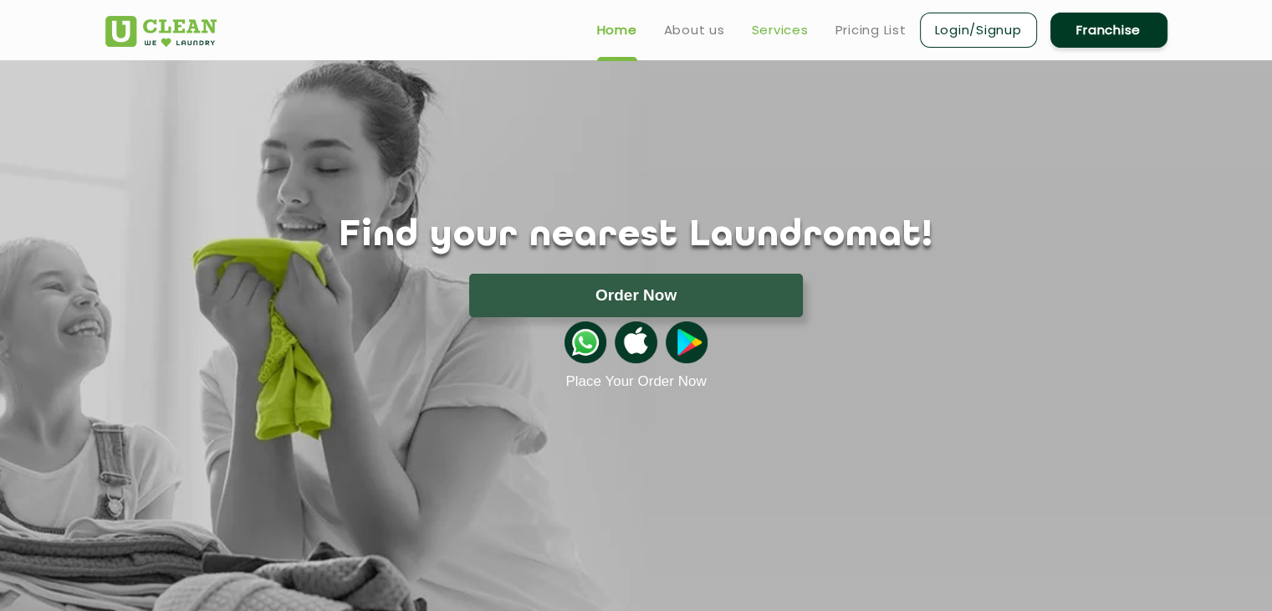
click at [770, 31] on link "Services" at bounding box center [780, 30] width 57 height 20
